Goal: Task Accomplishment & Management: Complete application form

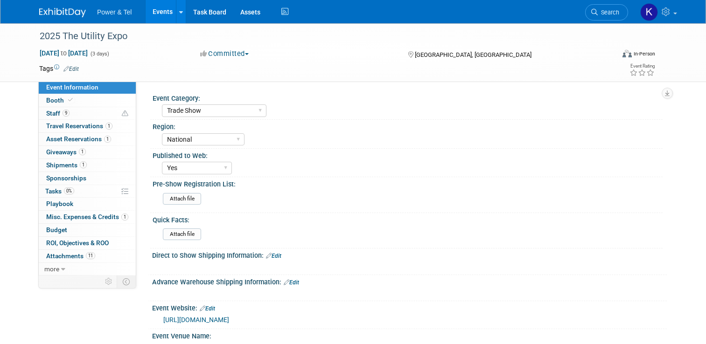
select select "Trade Show"
select select "National"
select select "Yes"
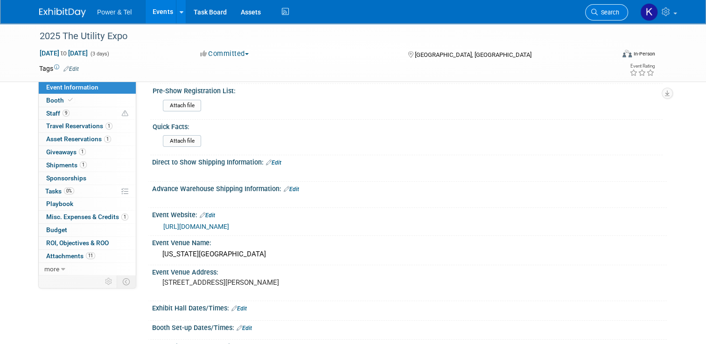
click at [610, 7] on link "Search" at bounding box center [606, 12] width 43 height 16
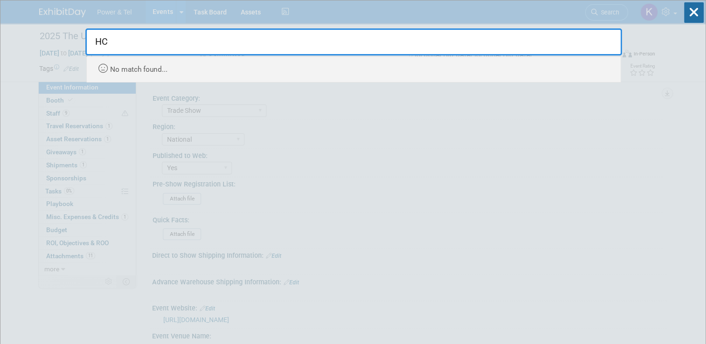
type input "H"
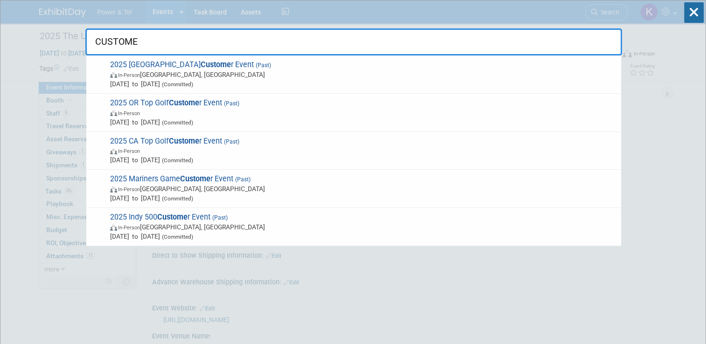
type input "CUSTOMER"
drag, startPoint x: 161, startPoint y: 38, endPoint x: 95, endPoint y: 42, distance: 65.4
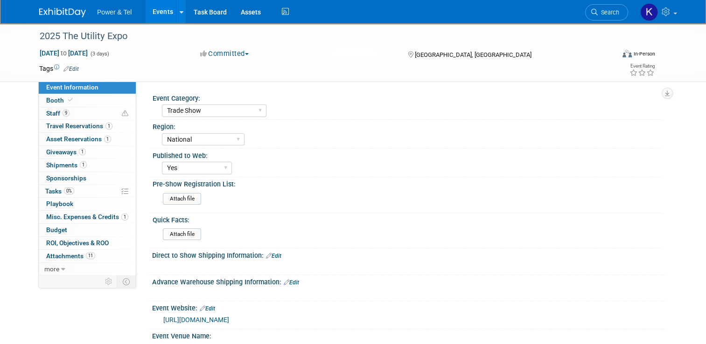
click at [61, 13] on img at bounding box center [62, 12] width 47 height 9
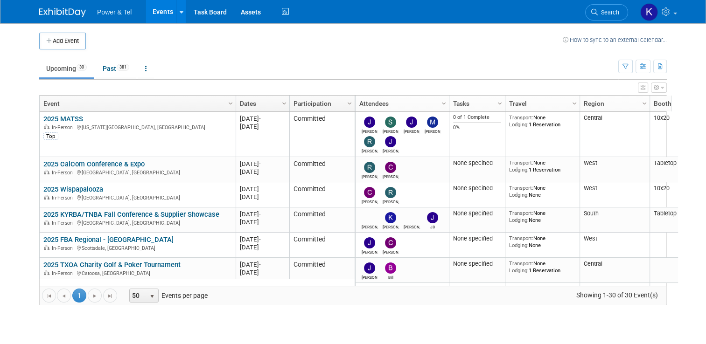
click at [67, 40] on button "Add Event" at bounding box center [62, 41] width 47 height 17
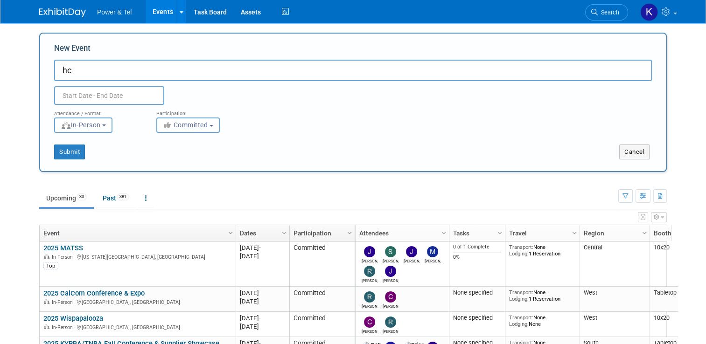
type input "h"
type input "HCTC Customer Event"
click at [192, 129] on button "Committed" at bounding box center [187, 125] width 63 height 15
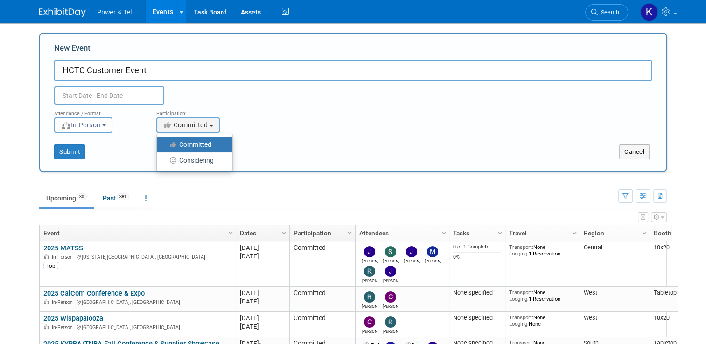
drag, startPoint x: 324, startPoint y: 126, endPoint x: 299, endPoint y: 130, distance: 25.5
click at [324, 126] on div "Attendance / Format: <img src="[URL][DOMAIN_NAME]" style="width: 19px; margin-t…" at bounding box center [353, 119] width 612 height 28
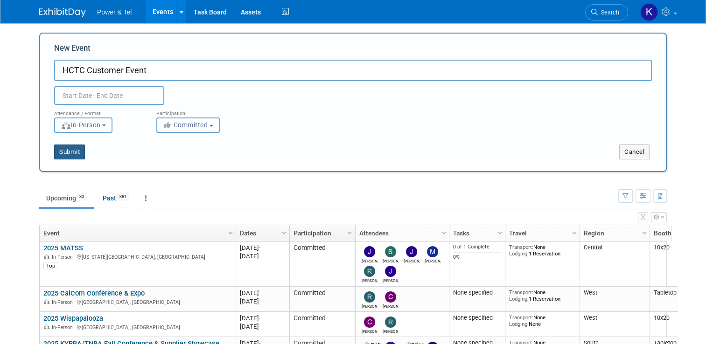
click at [56, 150] on button "Submit" at bounding box center [69, 152] width 31 height 15
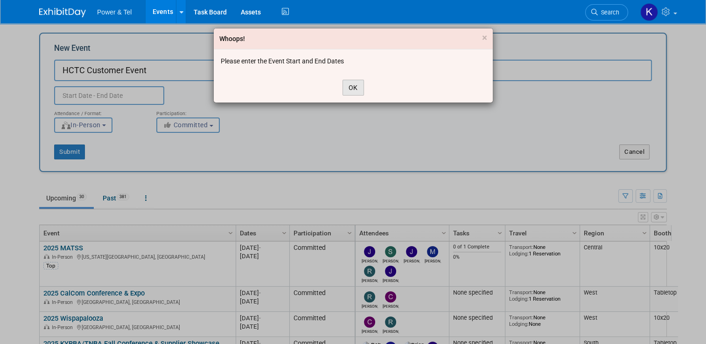
click at [349, 92] on button "OK" at bounding box center [353, 88] width 21 height 16
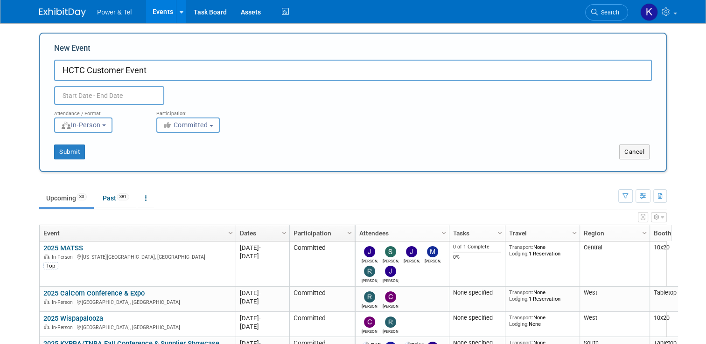
click at [142, 97] on input "text" at bounding box center [109, 95] width 110 height 19
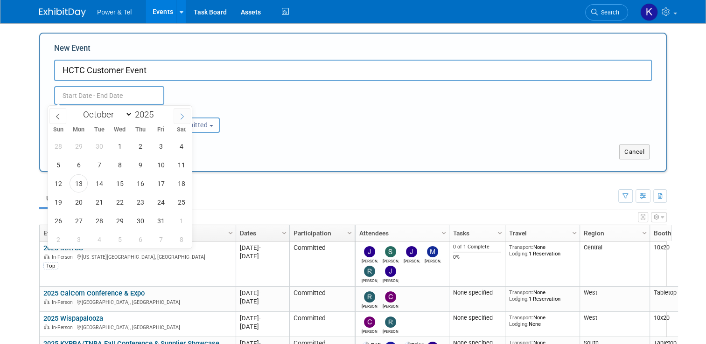
click at [189, 119] on span at bounding box center [182, 116] width 17 height 16
click at [189, 118] on span at bounding box center [182, 116] width 17 height 16
select select "11"
click at [77, 147] on span "1" at bounding box center [79, 146] width 18 height 18
click at [159, 146] on span "5" at bounding box center [161, 146] width 18 height 18
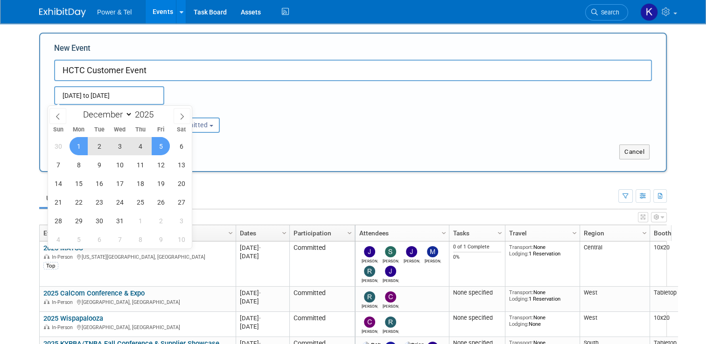
type input "[DATE] to [DATE]"
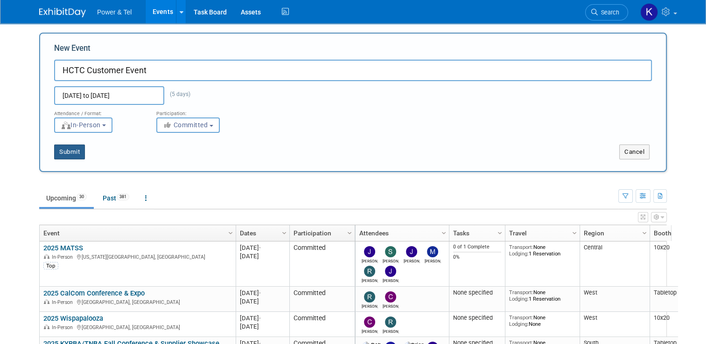
click at [65, 154] on button "Submit" at bounding box center [69, 152] width 31 height 15
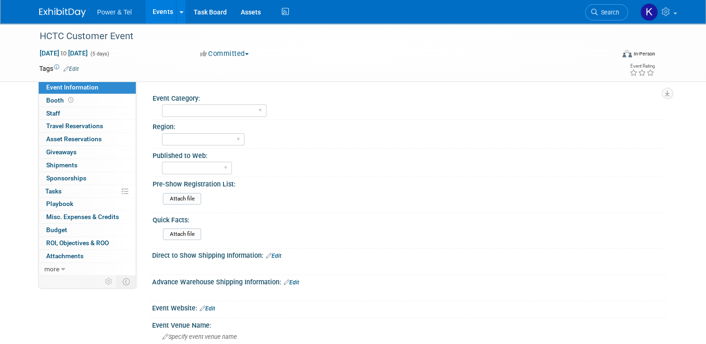
click at [617, 12] on span "Search" at bounding box center [608, 12] width 21 height 7
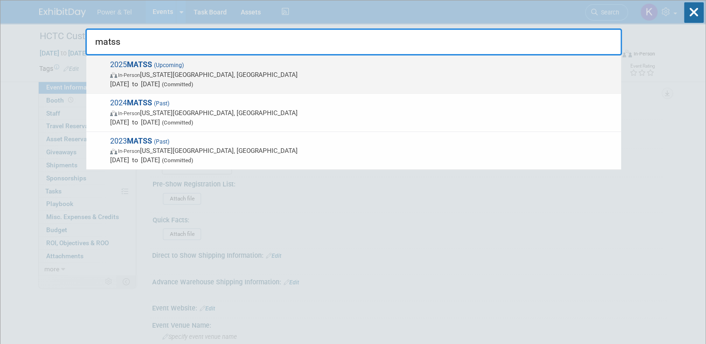
type input "matss"
click at [124, 64] on span "2025 MATSS (Upcoming) In-Person Kansas City, MO Oct 13, 2025 to Oct 15, 2025 (C…" at bounding box center [361, 74] width 509 height 28
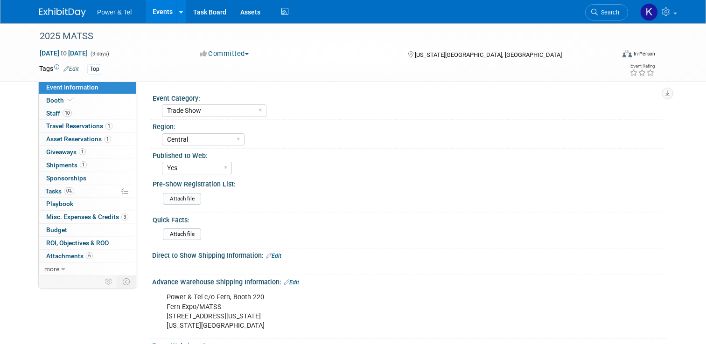
select select "Trade Show"
select select "Central"
select select "Yes"
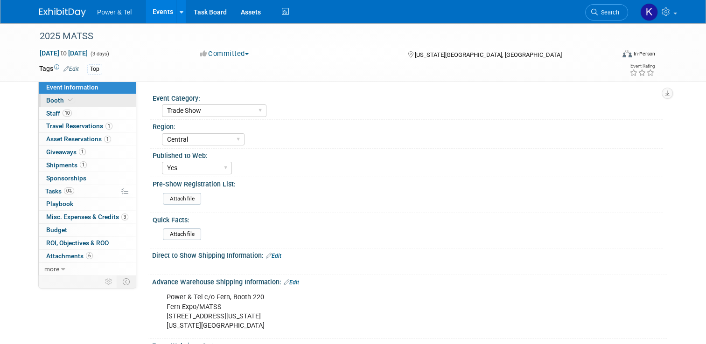
click at [52, 100] on span "Booth" at bounding box center [60, 100] width 28 height 7
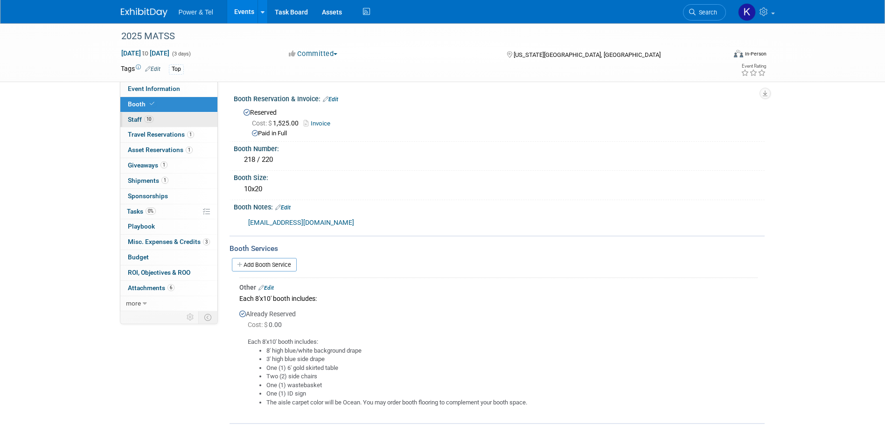
click at [136, 119] on span "Staff 10" at bounding box center [141, 119] width 26 height 7
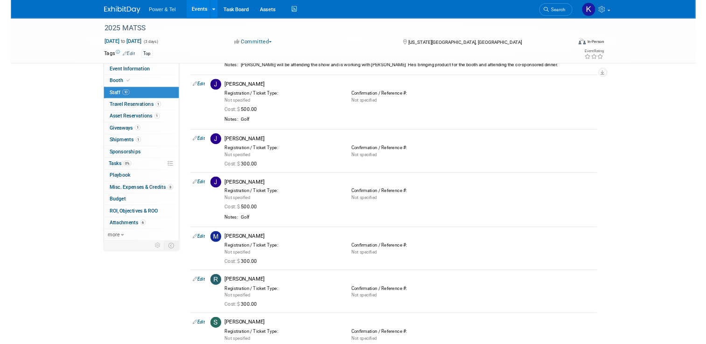
scroll to position [258, 0]
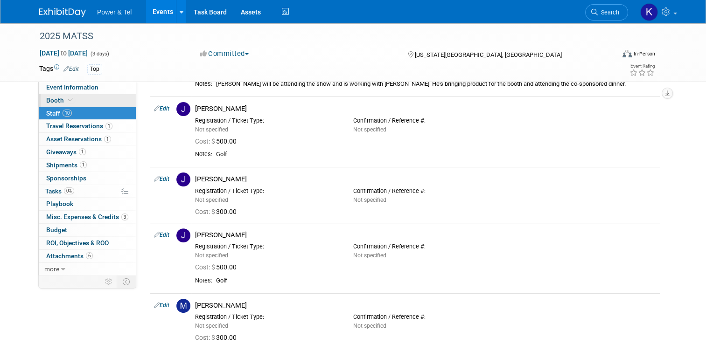
click at [66, 100] on span at bounding box center [70, 100] width 8 height 7
